Goal: Navigation & Orientation: Find specific page/section

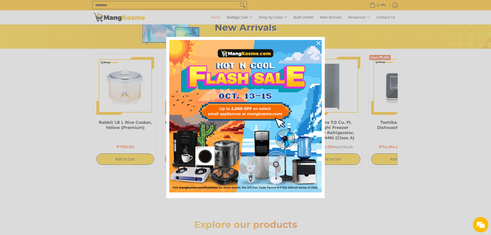
scroll to position [0, 410]
click at [319, 42] on icon "close icon" at bounding box center [318, 43] width 4 height 4
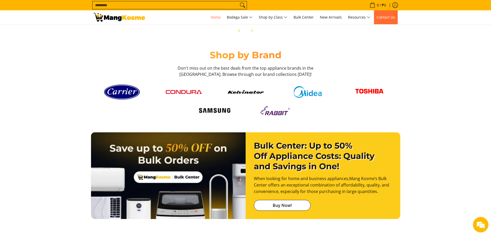
click at [388, 15] on span "Contact Us" at bounding box center [385, 17] width 19 height 5
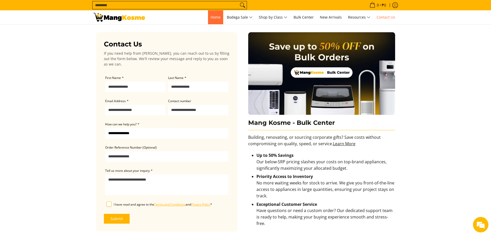
click at [213, 17] on span "Home" at bounding box center [215, 17] width 10 height 5
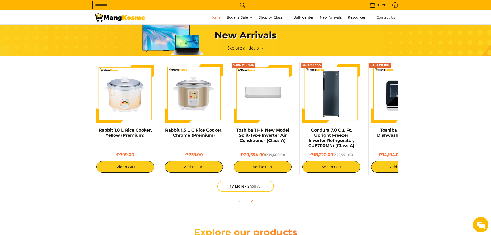
scroll to position [309, 0]
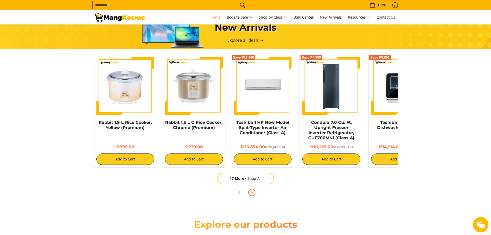
click at [250, 195] on span "Next" at bounding box center [252, 192] width 6 height 6
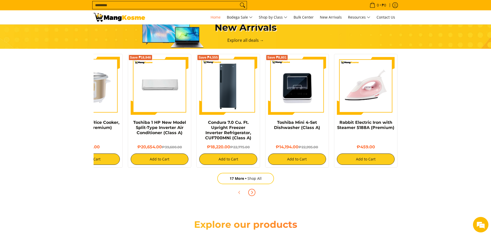
scroll to position [0, 205]
click at [251, 194] on icon "Next" at bounding box center [252, 192] width 4 height 4
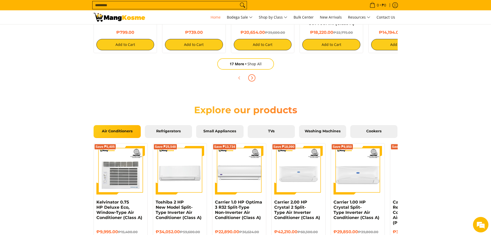
scroll to position [419, 0]
